Goal: Check status: Check status

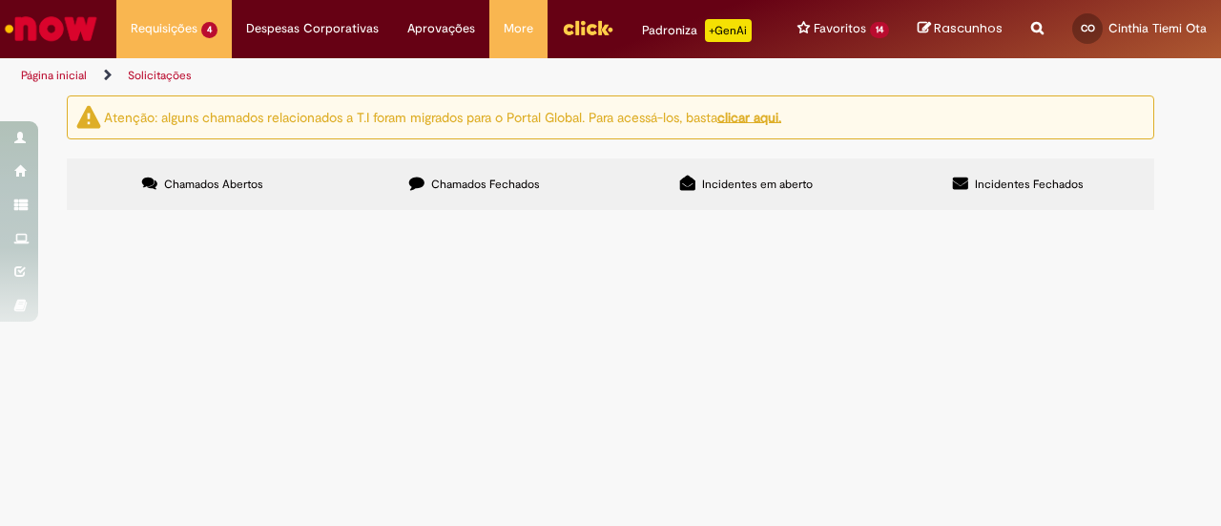
scroll to position [61, 0]
click at [0, 0] on span "Solicitação para extensão do contrato da FUCHS até [DATE] sem alteração de preç…" at bounding box center [0, 0] width 0 height 0
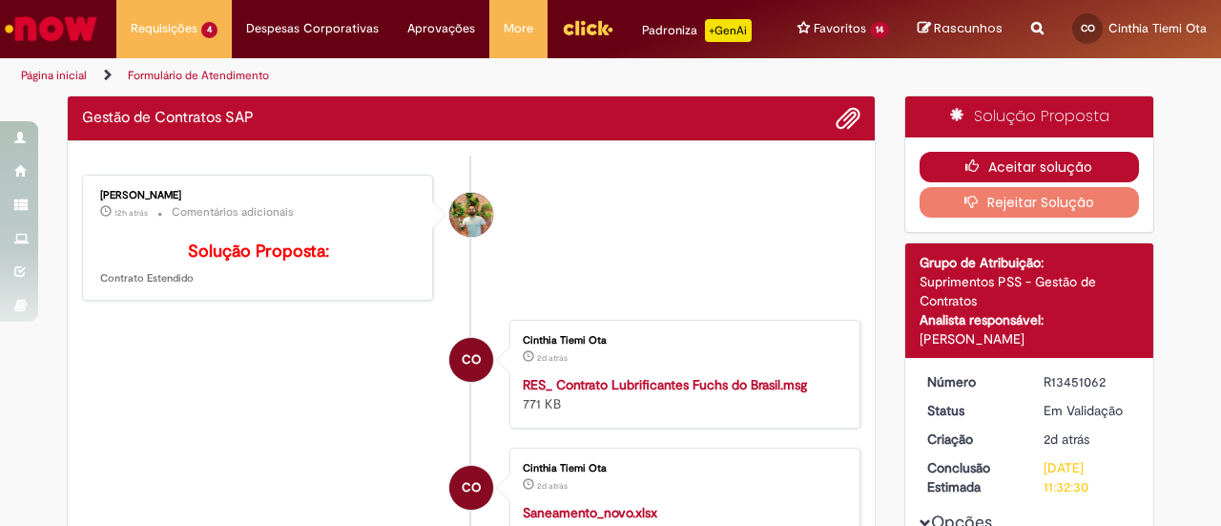
click at [962, 156] on button "Aceitar solução" at bounding box center [1030, 167] width 220 height 31
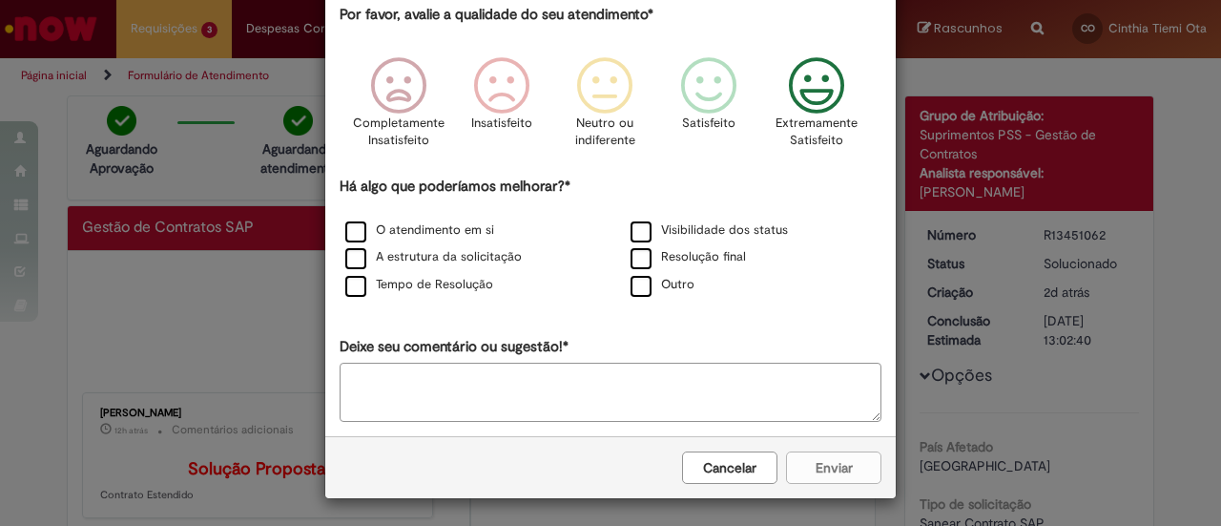
click at [809, 83] on icon "Feedback" at bounding box center [817, 85] width 72 height 57
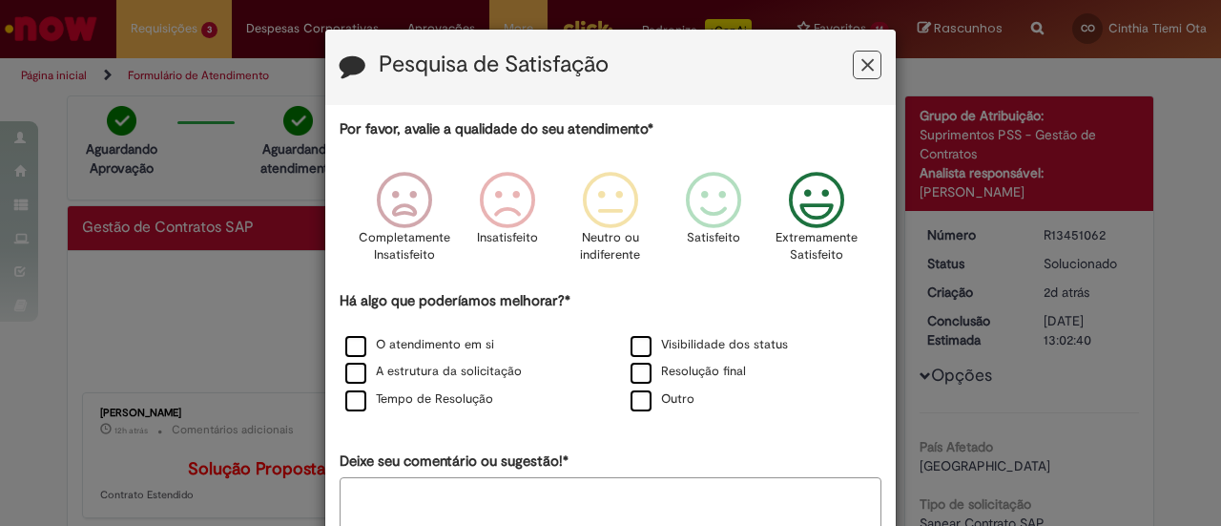
click at [864, 64] on icon "Feedback" at bounding box center [868, 65] width 12 height 20
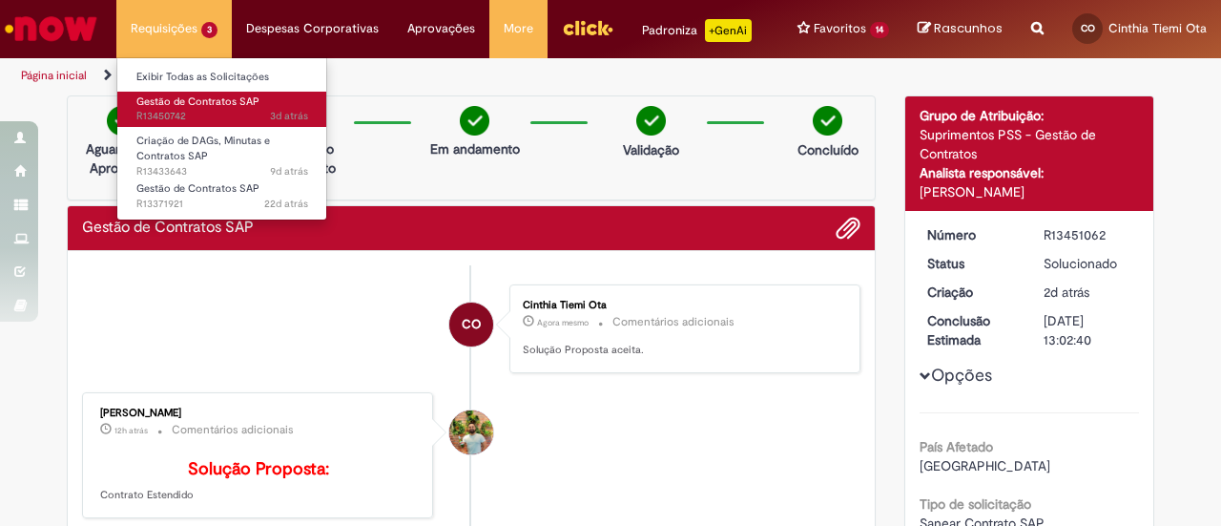
click at [218, 115] on span "3d atrás 3 dias atrás R13450742" at bounding box center [222, 116] width 172 height 15
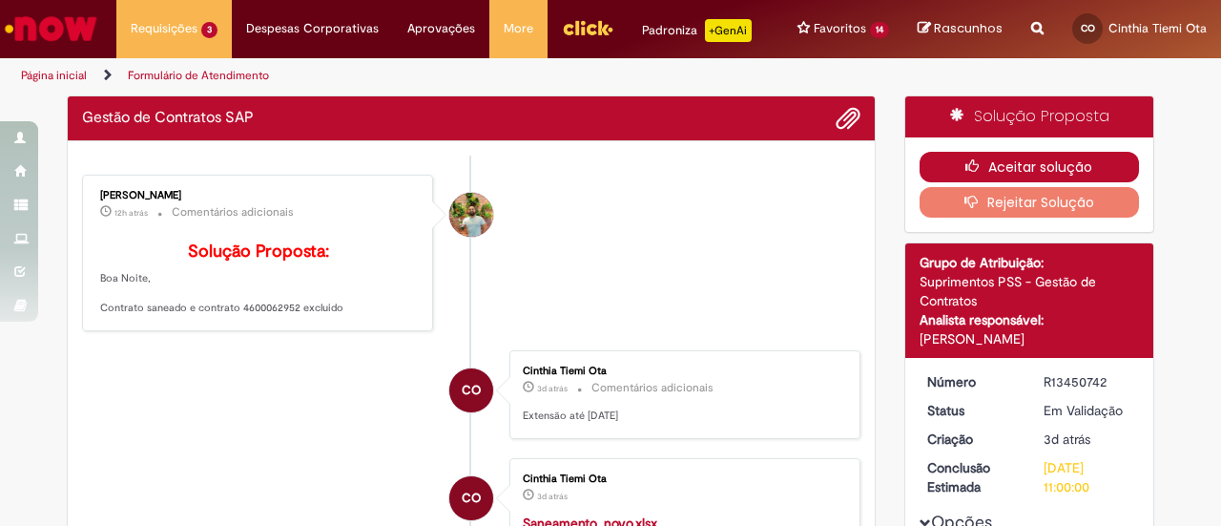
click at [973, 161] on icon "button" at bounding box center [977, 165] width 23 height 13
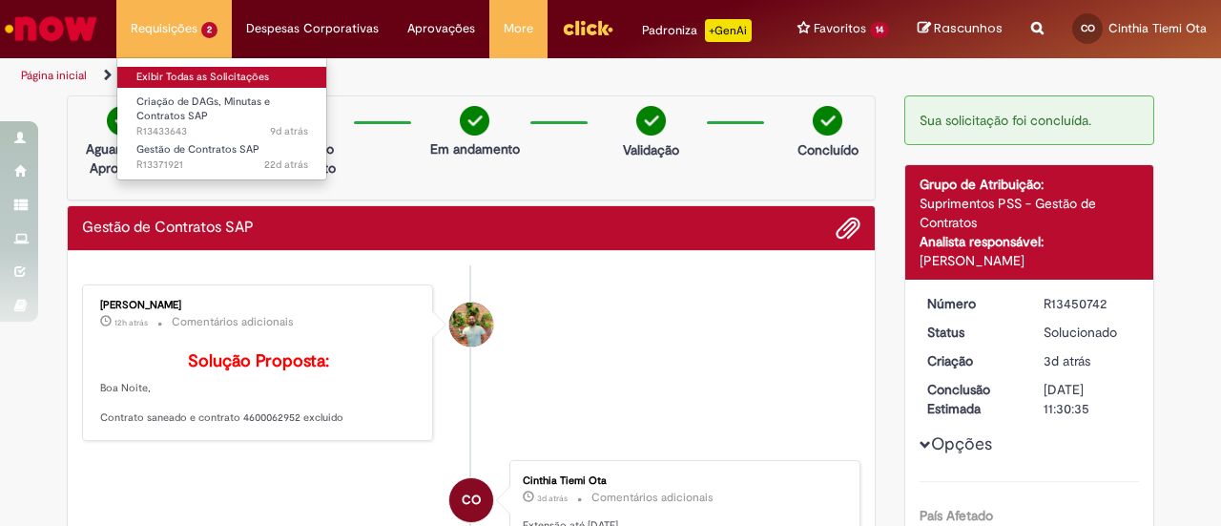
click at [186, 77] on link "Exibir Todas as Solicitações" at bounding box center [222, 77] width 210 height 21
